Goal: Task Accomplishment & Management: Manage account settings

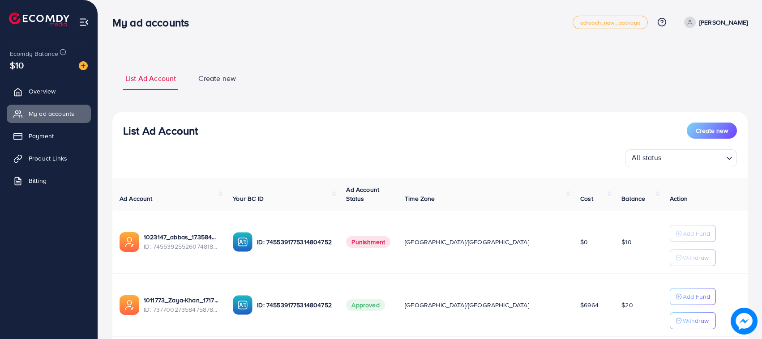
scroll to position [63, 0]
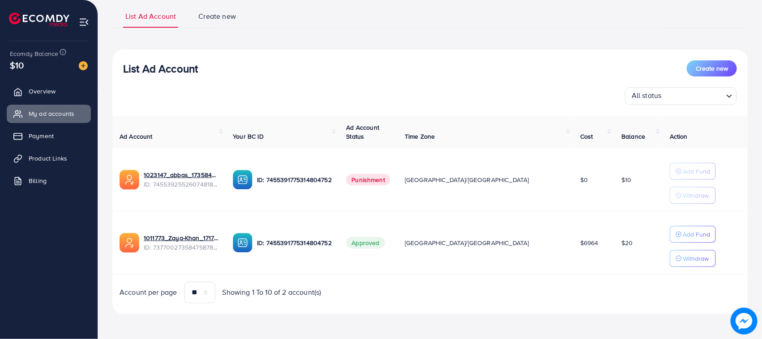
click at [690, 36] on div "List Ad Account Create new List Ad Account Create new All status Loading... Ad …" at bounding box center [429, 159] width 635 height 310
click at [51, 84] on link "Overview" at bounding box center [49, 91] width 84 height 18
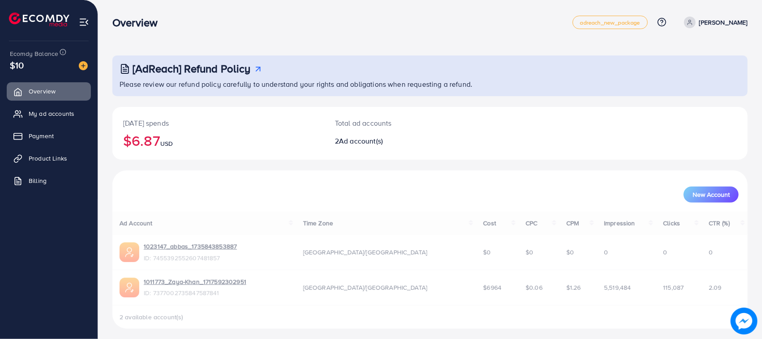
click at [726, 25] on link "abbas" at bounding box center [713, 23] width 67 height 12
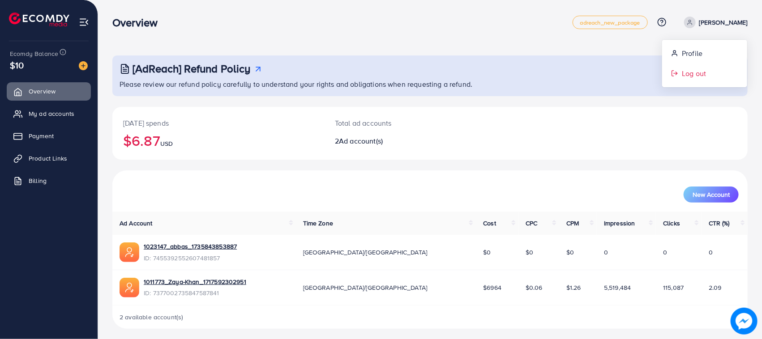
click at [675, 77] on icon at bounding box center [674, 73] width 7 height 7
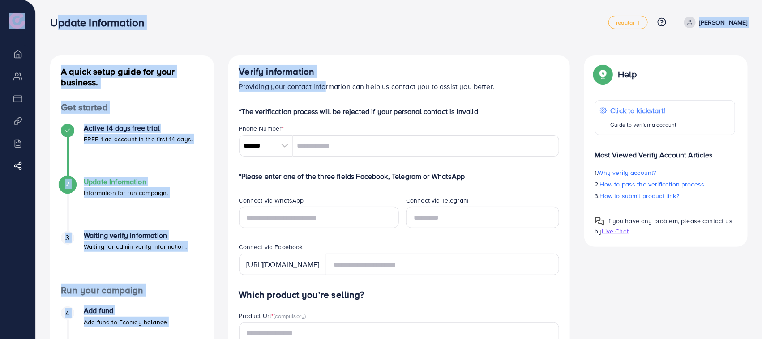
drag, startPoint x: 54, startPoint y: 16, endPoint x: 388, endPoint y: 65, distance: 337.9
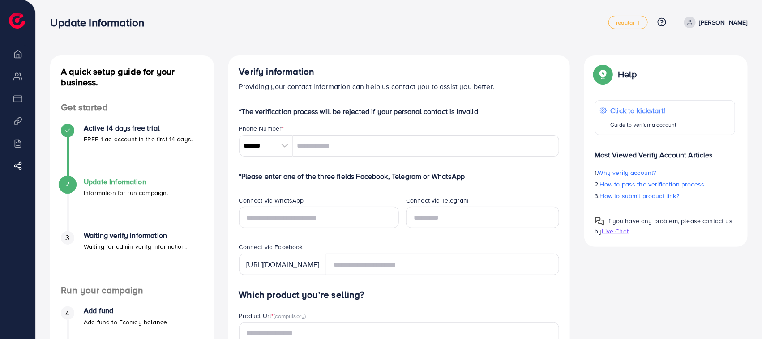
click at [102, 34] on div "Update Information regular_1 Help Center Contact Support Plans and Pricing Term…" at bounding box center [398, 22] width 697 height 25
click at [81, 32] on div "Update Information regular_1 Help Center Contact Support Plans and Pricing Term…" at bounding box center [398, 22] width 697 height 25
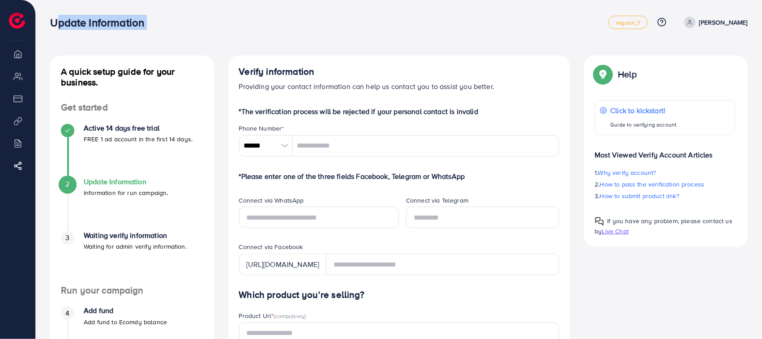
click at [146, 32] on div "Update Information regular_1 Help Center Contact Support Plans and Pricing Term…" at bounding box center [398, 22] width 697 height 25
drag, startPoint x: 146, startPoint y: 32, endPoint x: 61, endPoint y: 35, distance: 85.1
click at [61, 35] on nav "Update Information regular_1 Help Center Contact Support Plans and Pricing Term…" at bounding box center [398, 22] width 697 height 32
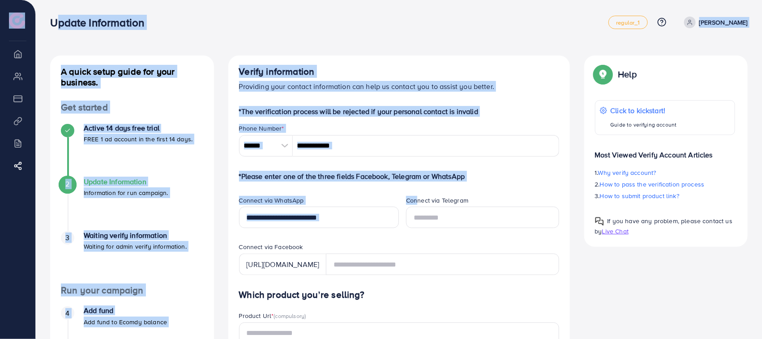
drag, startPoint x: 43, startPoint y: 20, endPoint x: 413, endPoint y: 186, distance: 405.2
drag, startPoint x: 10, startPoint y: 28, endPoint x: 453, endPoint y: 42, distance: 443.2
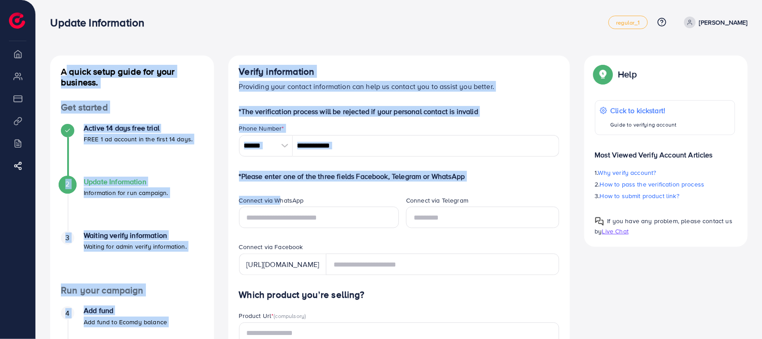
drag, startPoint x: 128, startPoint y: 102, endPoint x: 283, endPoint y: 196, distance: 180.7
click at [503, 66] on h4 "Verify information" at bounding box center [399, 71] width 320 height 11
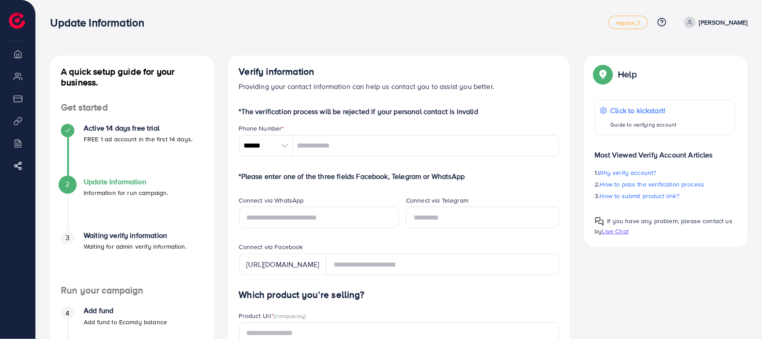
click at [19, 17] on img at bounding box center [17, 21] width 16 height 16
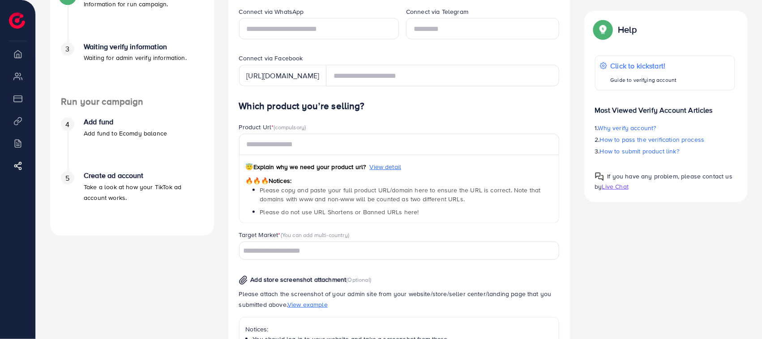
scroll to position [280, 0]
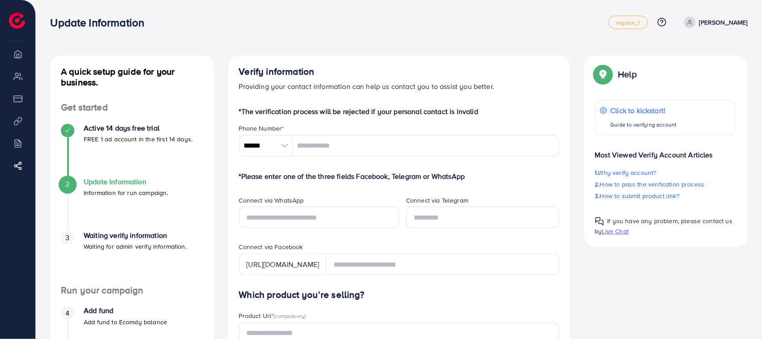
click at [726, 18] on p "[PERSON_NAME]" at bounding box center [723, 22] width 48 height 11
click at [679, 57] on link "Log out" at bounding box center [704, 53] width 85 height 20
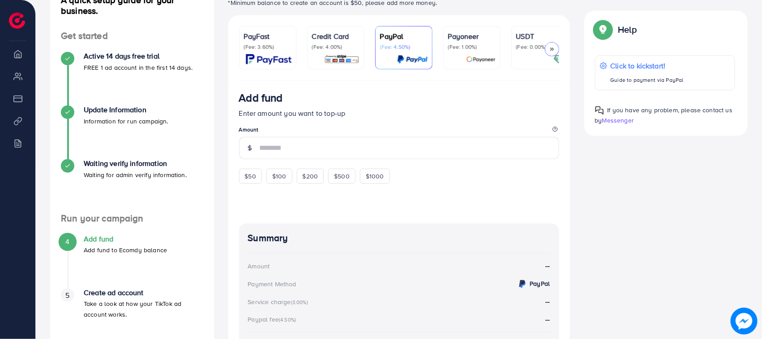
scroll to position [108, 0]
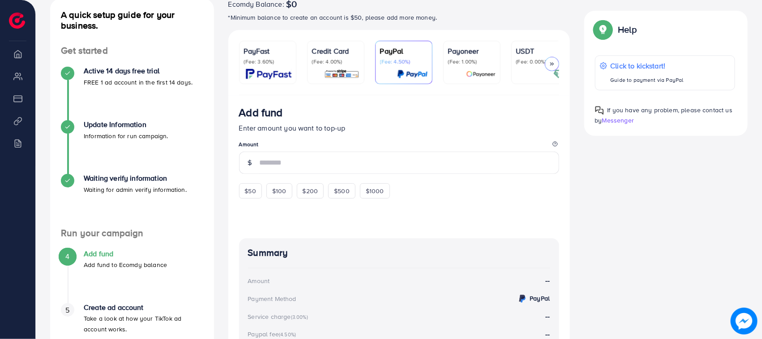
click at [320, 64] on p "(Fee: 4.00%)" at bounding box center [335, 61] width 47 height 7
